Goal: Information Seeking & Learning: Learn about a topic

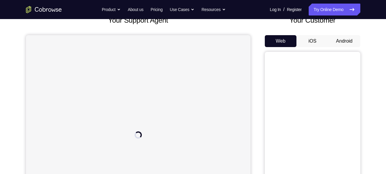
scroll to position [42, 0]
click at [344, 40] on button "Android" at bounding box center [344, 41] width 32 height 12
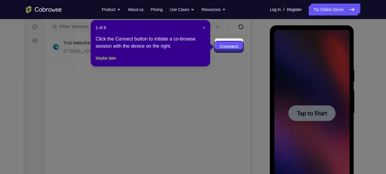
scroll to position [73, 0]
click at [204, 27] on span "×" at bounding box center [204, 28] width 2 height 5
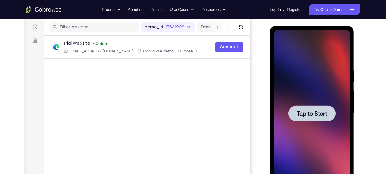
click at [313, 106] on div at bounding box center [311, 114] width 47 height 16
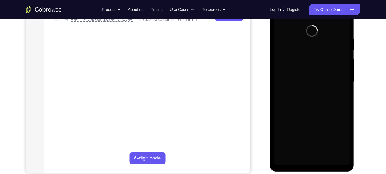
scroll to position [106, 0]
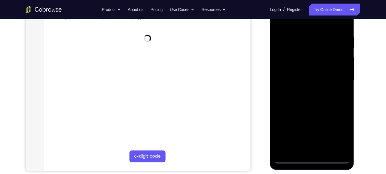
click at [312, 158] on div at bounding box center [311, 80] width 75 height 167
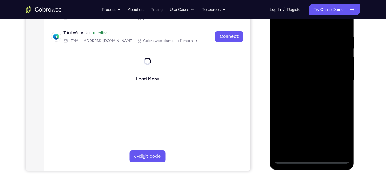
click at [338, 133] on div at bounding box center [311, 80] width 75 height 167
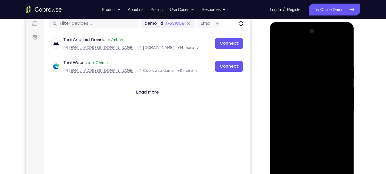
scroll to position [76, 0]
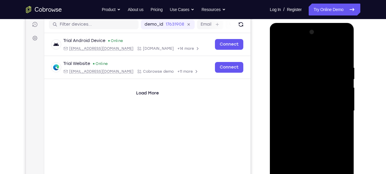
click at [304, 50] on div at bounding box center [311, 110] width 75 height 167
click at [337, 108] on div at bounding box center [311, 110] width 75 height 167
click at [306, 121] on div at bounding box center [311, 110] width 75 height 167
click at [313, 103] on div at bounding box center [311, 110] width 75 height 167
click at [304, 97] on div at bounding box center [311, 110] width 75 height 167
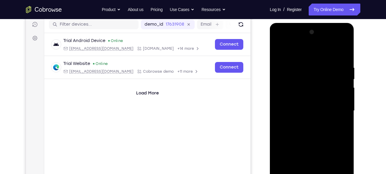
click at [311, 109] on div at bounding box center [311, 110] width 75 height 167
click at [313, 130] on div at bounding box center [311, 110] width 75 height 167
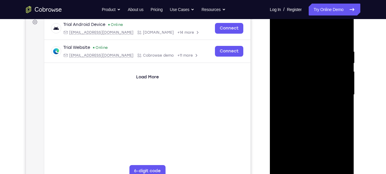
click at [317, 111] on div at bounding box center [311, 94] width 75 height 167
click at [317, 109] on div at bounding box center [311, 94] width 75 height 167
click at [310, 125] on div at bounding box center [311, 94] width 75 height 167
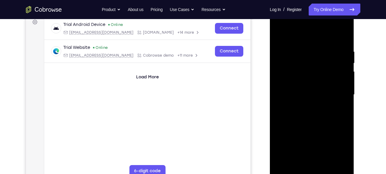
click at [308, 63] on div at bounding box center [311, 94] width 75 height 167
click at [314, 77] on div at bounding box center [311, 94] width 75 height 167
click at [299, 67] on div at bounding box center [311, 94] width 75 height 167
click at [293, 82] on div at bounding box center [311, 94] width 75 height 167
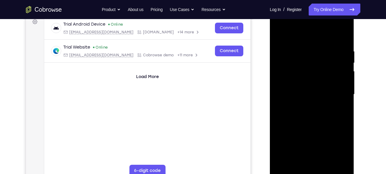
click at [317, 117] on div at bounding box center [311, 94] width 75 height 167
click at [345, 34] on div at bounding box center [311, 94] width 75 height 167
click at [279, 35] on div at bounding box center [311, 94] width 75 height 167
click at [344, 163] on div at bounding box center [311, 94] width 75 height 167
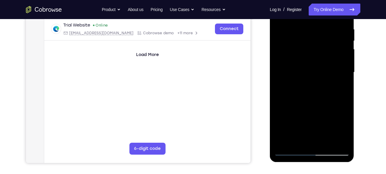
scroll to position [115, 0]
click at [329, 141] on div at bounding box center [311, 72] width 75 height 167
click at [312, 102] on div at bounding box center [311, 72] width 75 height 167
click at [308, 63] on div at bounding box center [311, 72] width 75 height 167
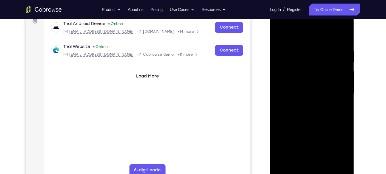
scroll to position [92, 0]
click at [278, 35] on div at bounding box center [311, 94] width 75 height 167
click at [305, 98] on div at bounding box center [311, 94] width 75 height 167
click at [279, 35] on div at bounding box center [311, 94] width 75 height 167
click at [280, 34] on div at bounding box center [311, 94] width 75 height 167
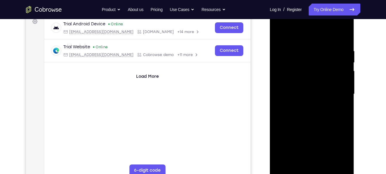
click at [344, 106] on div at bounding box center [311, 94] width 75 height 167
click at [312, 103] on div at bounding box center [311, 94] width 75 height 167
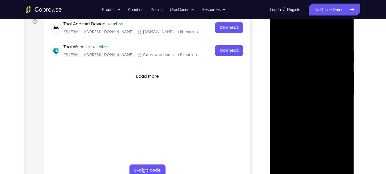
click at [345, 107] on div at bounding box center [311, 94] width 75 height 167
drag, startPoint x: 321, startPoint y: 98, endPoint x: 304, endPoint y: 45, distance: 55.0
click at [304, 45] on div at bounding box center [311, 94] width 75 height 167
drag, startPoint x: 319, startPoint y: 121, endPoint x: 302, endPoint y: 75, distance: 49.4
click at [302, 75] on div at bounding box center [311, 94] width 75 height 167
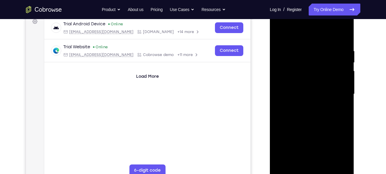
drag, startPoint x: 323, startPoint y: 131, endPoint x: 306, endPoint y: 79, distance: 54.8
click at [306, 79] on div at bounding box center [311, 94] width 75 height 167
drag, startPoint x: 316, startPoint y: 125, endPoint x: 299, endPoint y: 76, distance: 51.6
click at [299, 76] on div at bounding box center [311, 94] width 75 height 167
drag, startPoint x: 328, startPoint y: 133, endPoint x: 305, endPoint y: 82, distance: 56.2
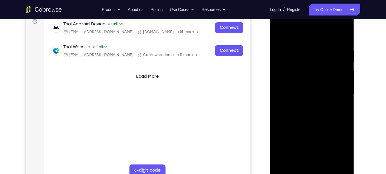
click at [305, 82] on div at bounding box center [311, 94] width 75 height 167
drag, startPoint x: 329, startPoint y: 124, endPoint x: 297, endPoint y: 58, distance: 73.4
click at [297, 58] on div at bounding box center [311, 94] width 75 height 167
drag, startPoint x: 324, startPoint y: 128, endPoint x: 296, endPoint y: 67, distance: 67.6
click at [296, 67] on div at bounding box center [311, 94] width 75 height 167
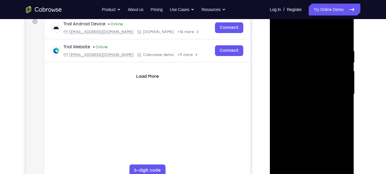
drag, startPoint x: 299, startPoint y: 74, endPoint x: 303, endPoint y: 121, distance: 46.4
click at [303, 121] on div at bounding box center [311, 94] width 75 height 167
click at [301, 66] on div at bounding box center [311, 94] width 75 height 167
drag, startPoint x: 309, startPoint y: 86, endPoint x: 311, endPoint y: 139, distance: 53.1
click at [311, 139] on div at bounding box center [311, 94] width 75 height 167
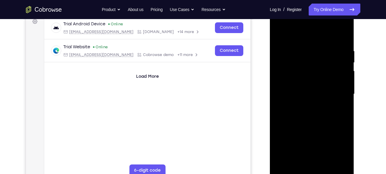
drag, startPoint x: 304, startPoint y: 81, endPoint x: 316, endPoint y: 138, distance: 57.6
click at [316, 138] on div at bounding box center [311, 94] width 75 height 167
click at [293, 52] on div at bounding box center [311, 94] width 75 height 167
click at [279, 33] on div at bounding box center [311, 94] width 75 height 167
click at [340, 43] on div at bounding box center [311, 94] width 75 height 167
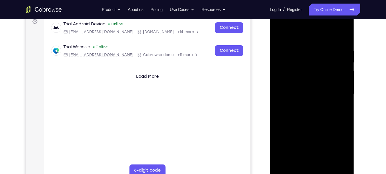
click at [344, 75] on div at bounding box center [311, 94] width 75 height 167
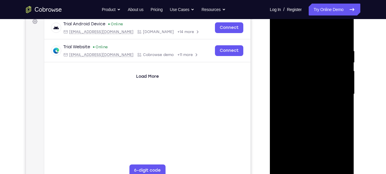
click at [344, 75] on div at bounding box center [311, 94] width 75 height 167
click at [343, 36] on div at bounding box center [311, 94] width 75 height 167
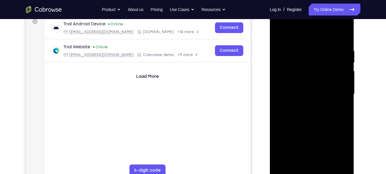
click at [303, 47] on div at bounding box center [311, 94] width 75 height 167
drag, startPoint x: 331, startPoint y: 79, endPoint x: 538, endPoint y: 96, distance: 206.8
click at [270, 89] on html "Online web based iOS Simulators and Android Emulators. Run iPhone, iPad, Mobile…" at bounding box center [312, 95] width 85 height 179
drag, startPoint x: 328, startPoint y: 87, endPoint x: 268, endPoint y: 89, distance: 60.9
click at [270, 89] on html "Online web based iOS Simulators and Android Emulators. Run iPhone, iPad, Mobile…" at bounding box center [312, 95] width 85 height 179
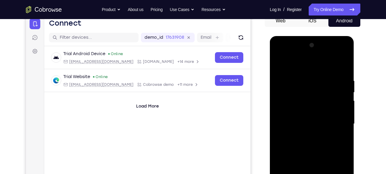
scroll to position [62, 0]
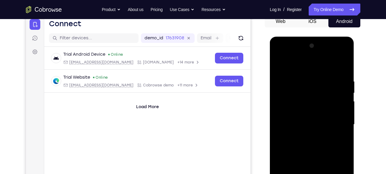
click at [342, 67] on div at bounding box center [311, 124] width 75 height 167
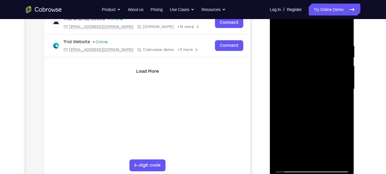
scroll to position [97, 0]
click at [322, 39] on div at bounding box center [311, 89] width 75 height 167
click at [335, 156] on div at bounding box center [311, 89] width 75 height 167
click at [341, 114] on div at bounding box center [311, 89] width 75 height 167
click at [335, 157] on div at bounding box center [311, 89] width 75 height 167
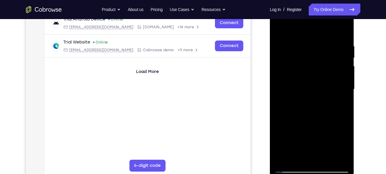
click at [341, 103] on div at bounding box center [311, 89] width 75 height 167
click at [281, 94] on div at bounding box center [311, 89] width 75 height 167
click at [341, 101] on div at bounding box center [311, 89] width 75 height 167
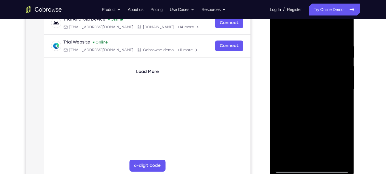
click at [341, 90] on div at bounding box center [311, 89] width 75 height 167
